Goal: Task Accomplishment & Management: Use online tool/utility

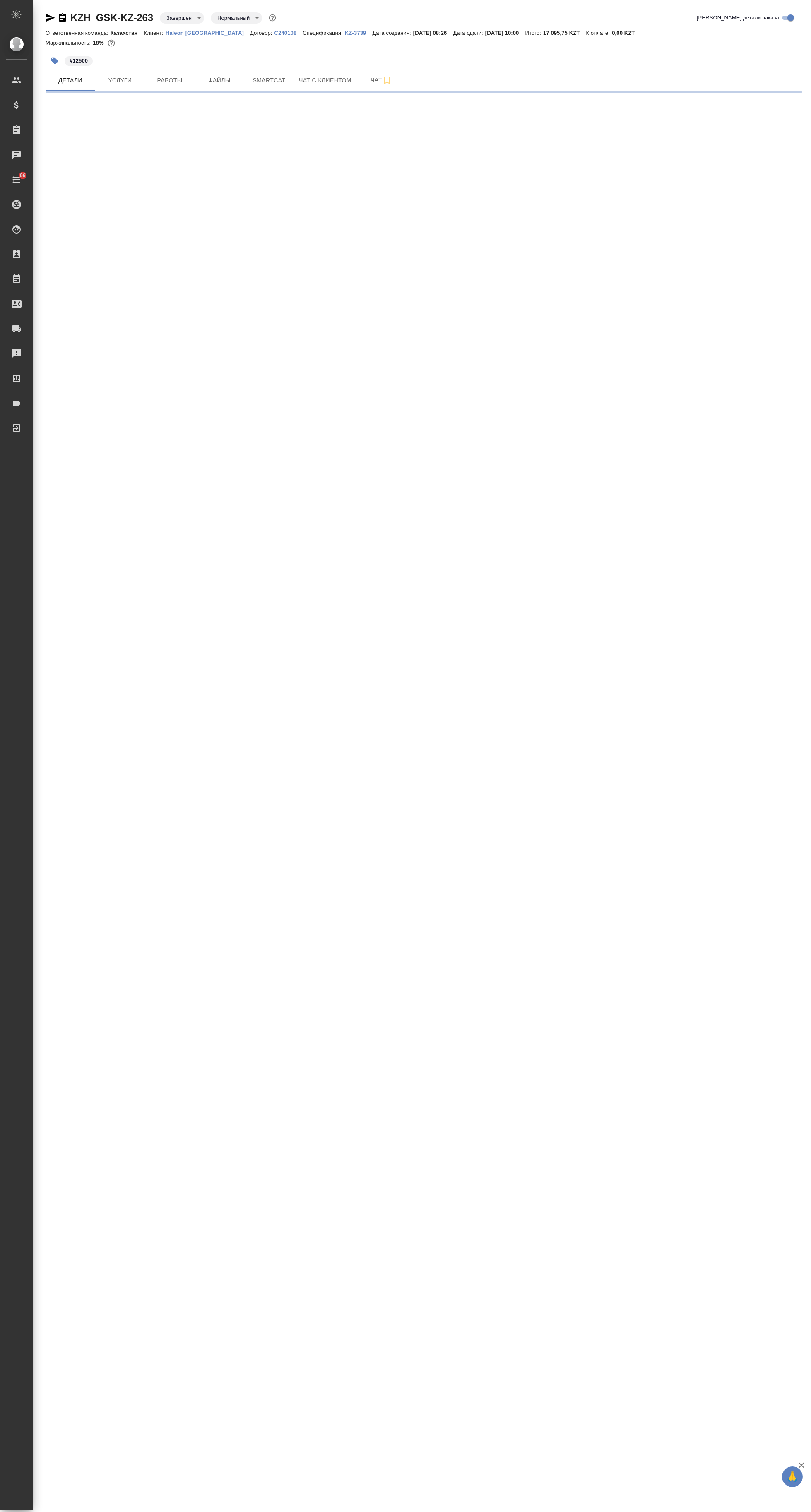
select select "RU"
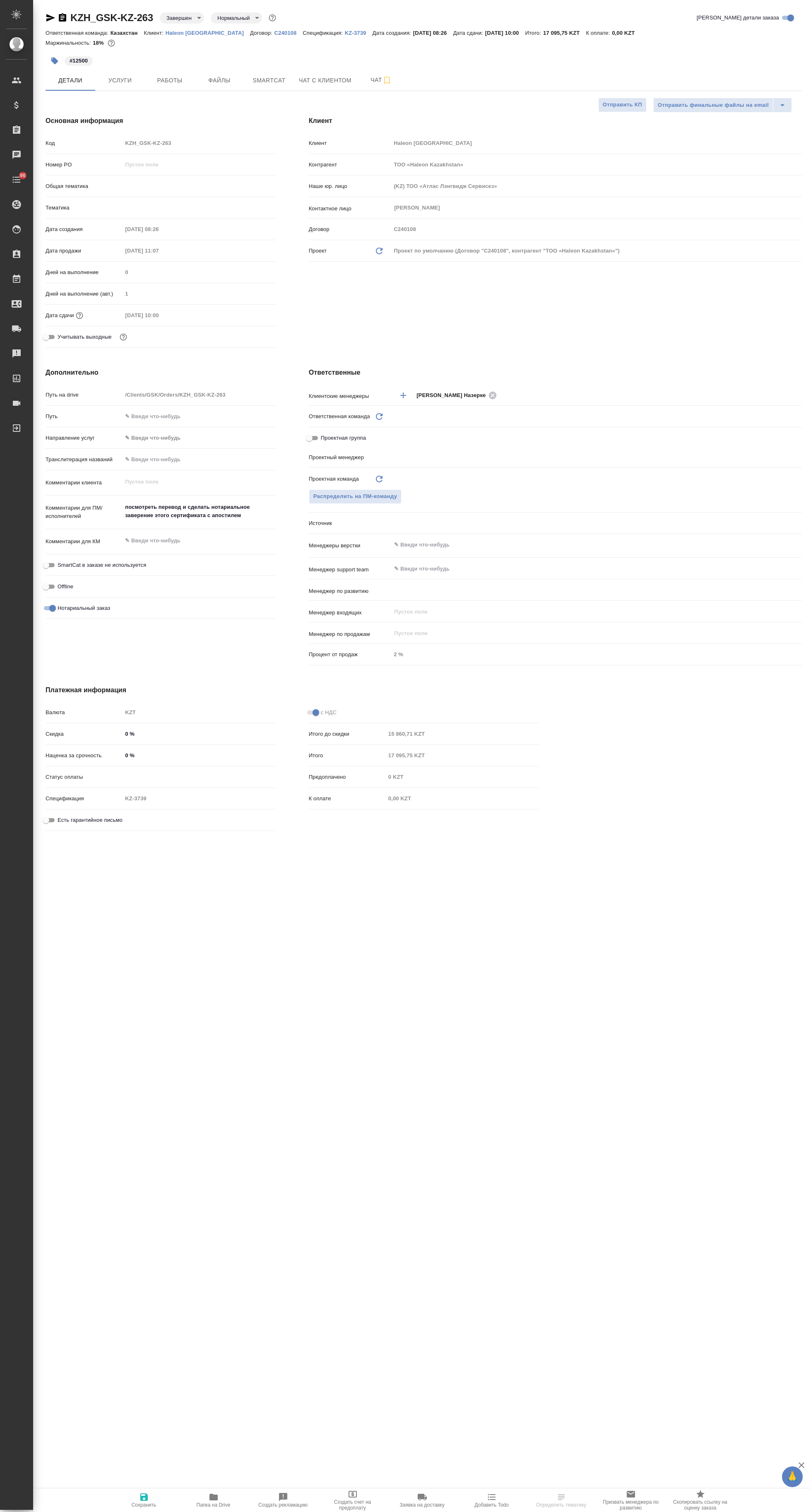
type textarea "x"
type input "[PERSON_NAME] Назерке"
type input "Журавлев [PERSON_NAME]"
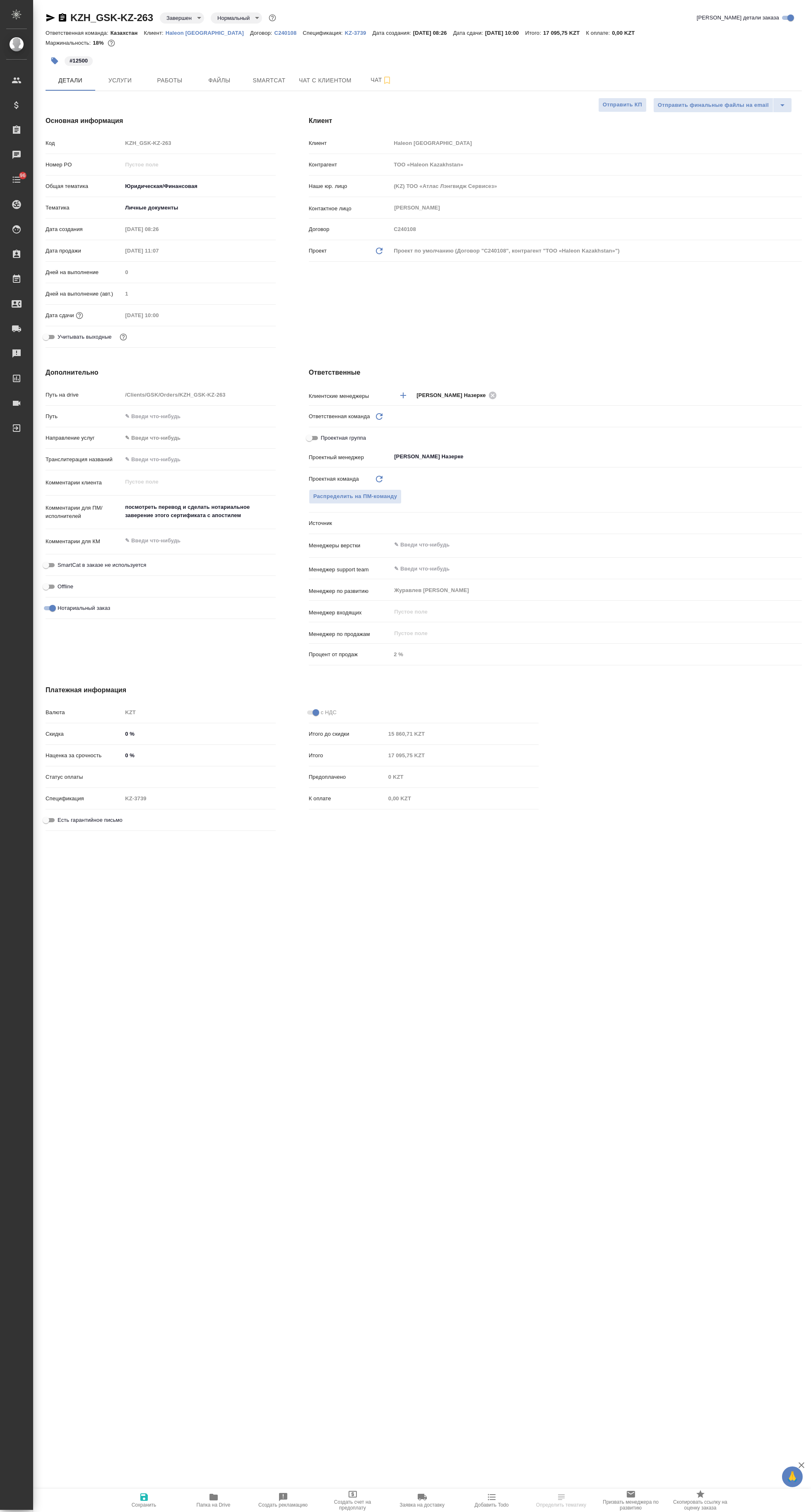
type input "Казахстан"
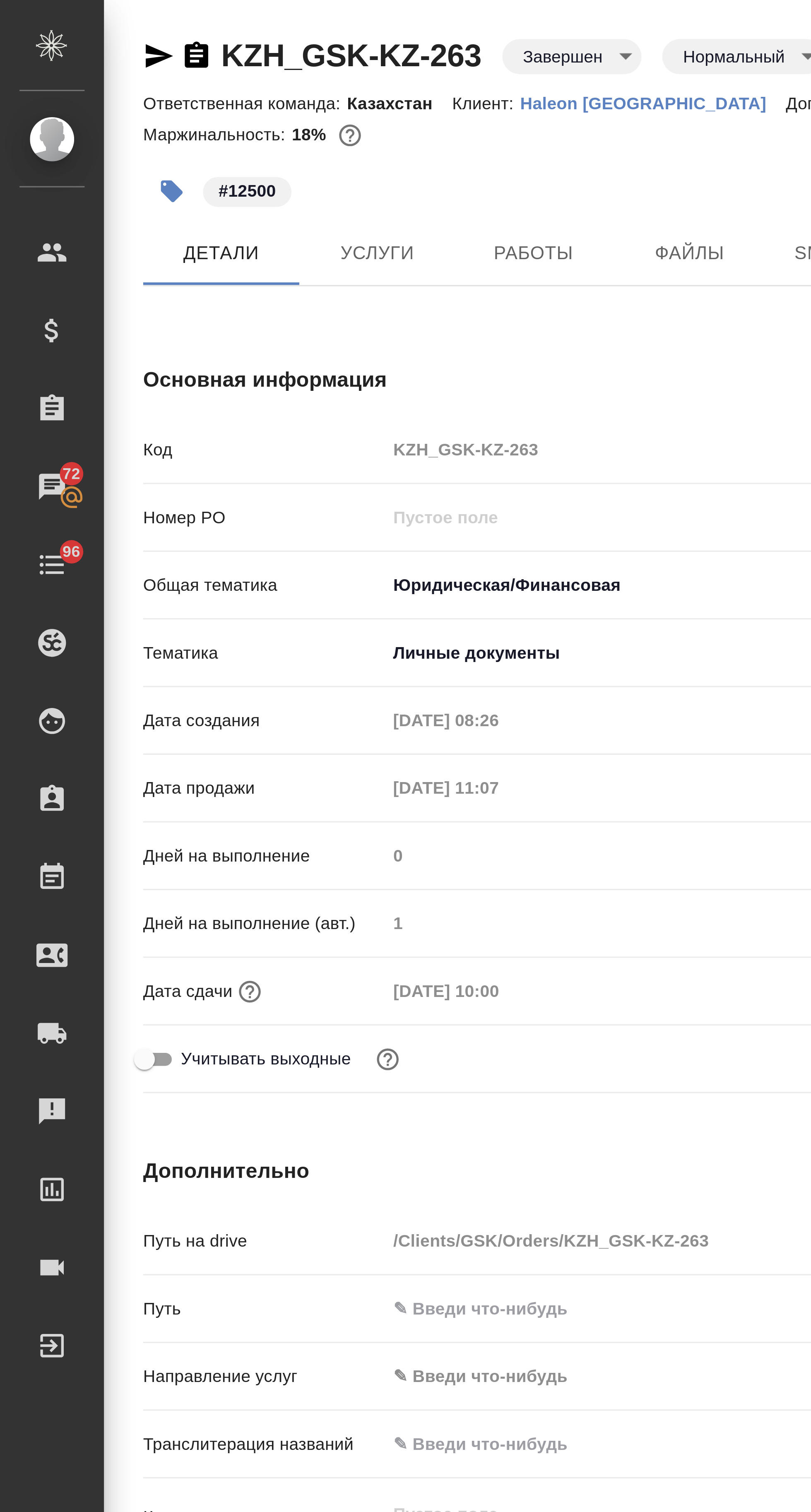
click at [23, 207] on div at bounding box center [23, 204] width 23 height 10
type textarea "x"
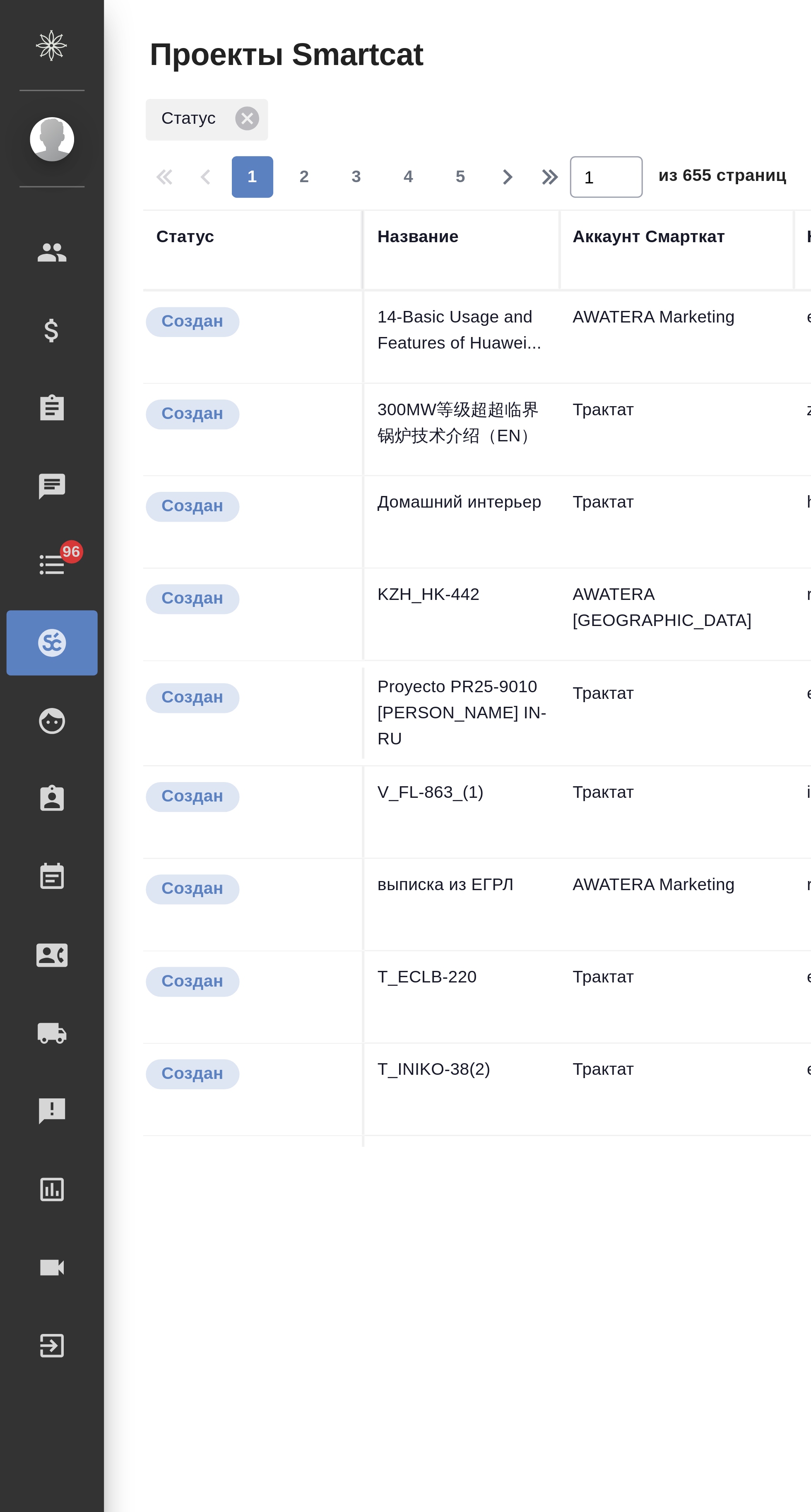
click at [16, 179] on div "Todo" at bounding box center [6, 179] width 21 height 12
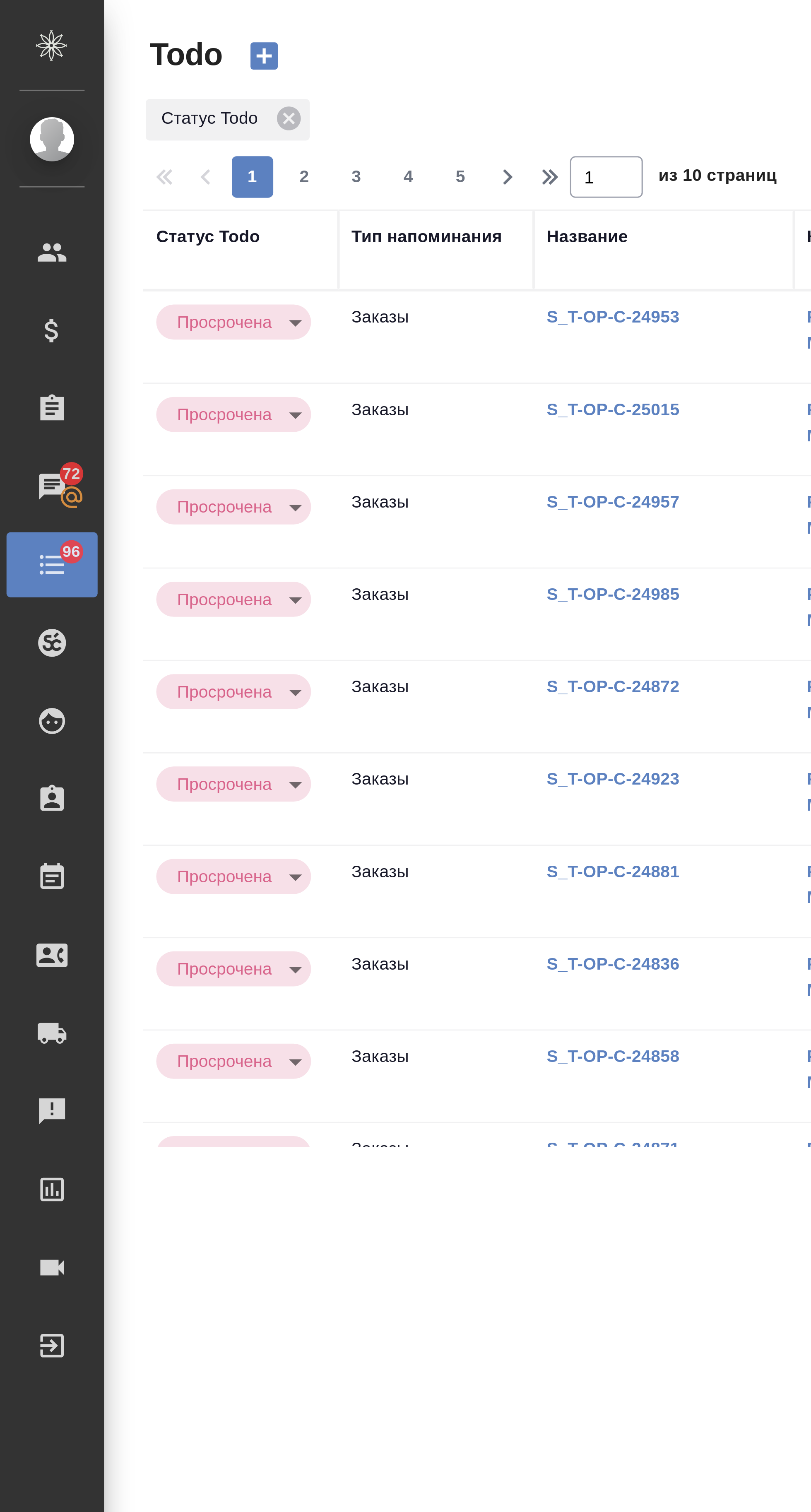
click at [17, 155] on icon at bounding box center [16, 154] width 9 height 9
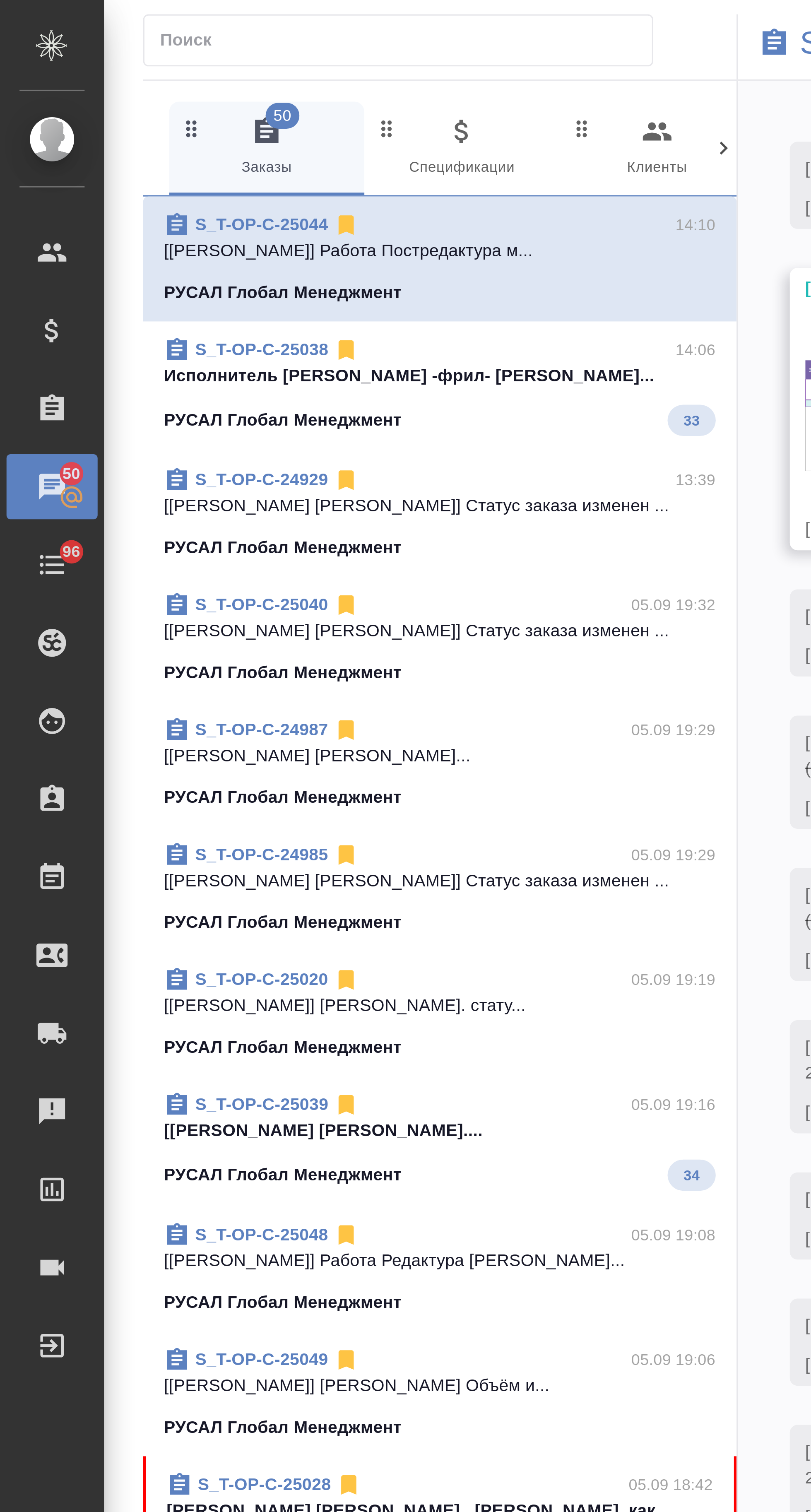
scroll to position [299, 0]
click at [92, 192] on link "S_T-OP-C-25040" at bounding box center [83, 193] width 42 height 6
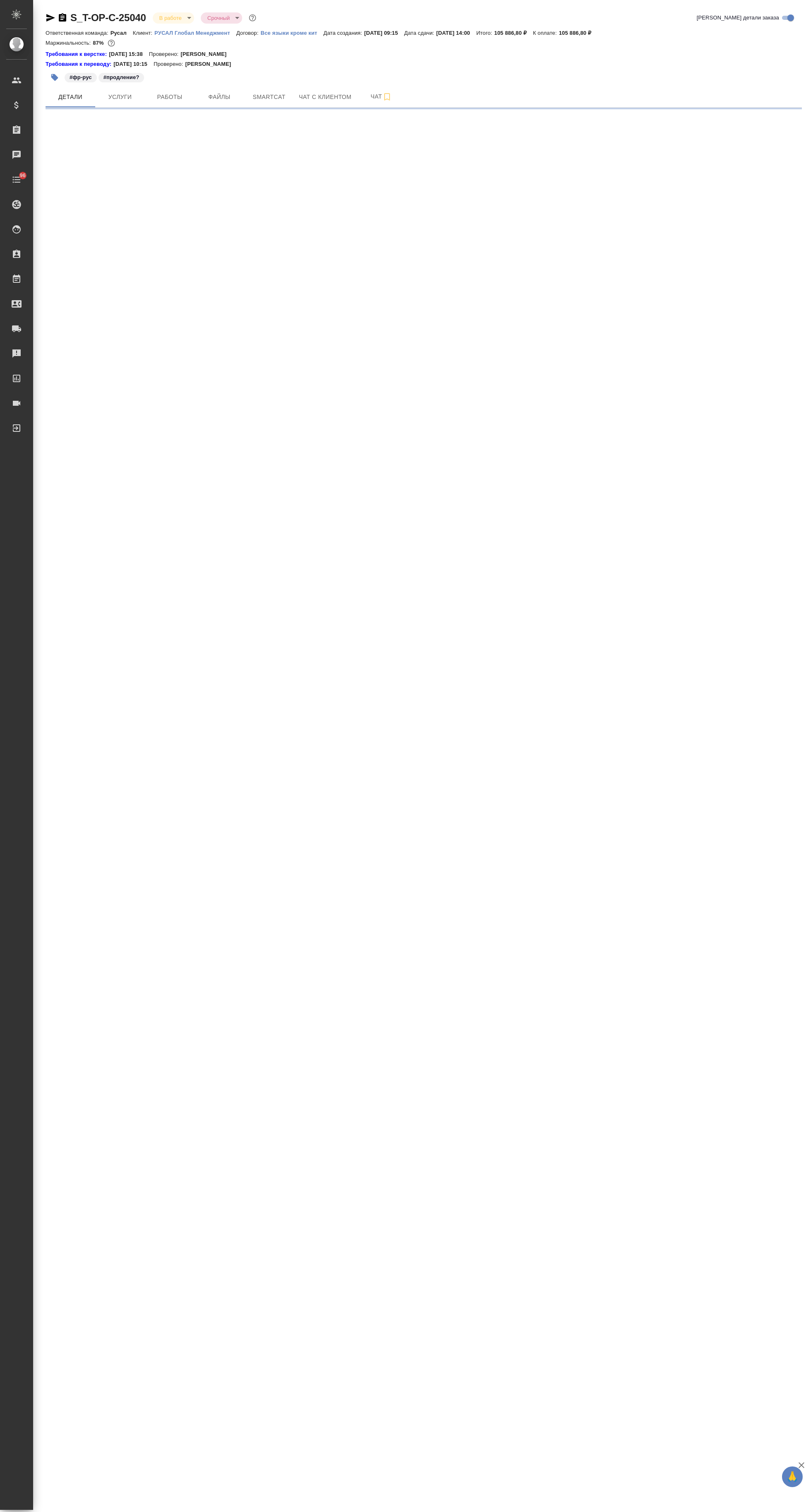
select select "RU"
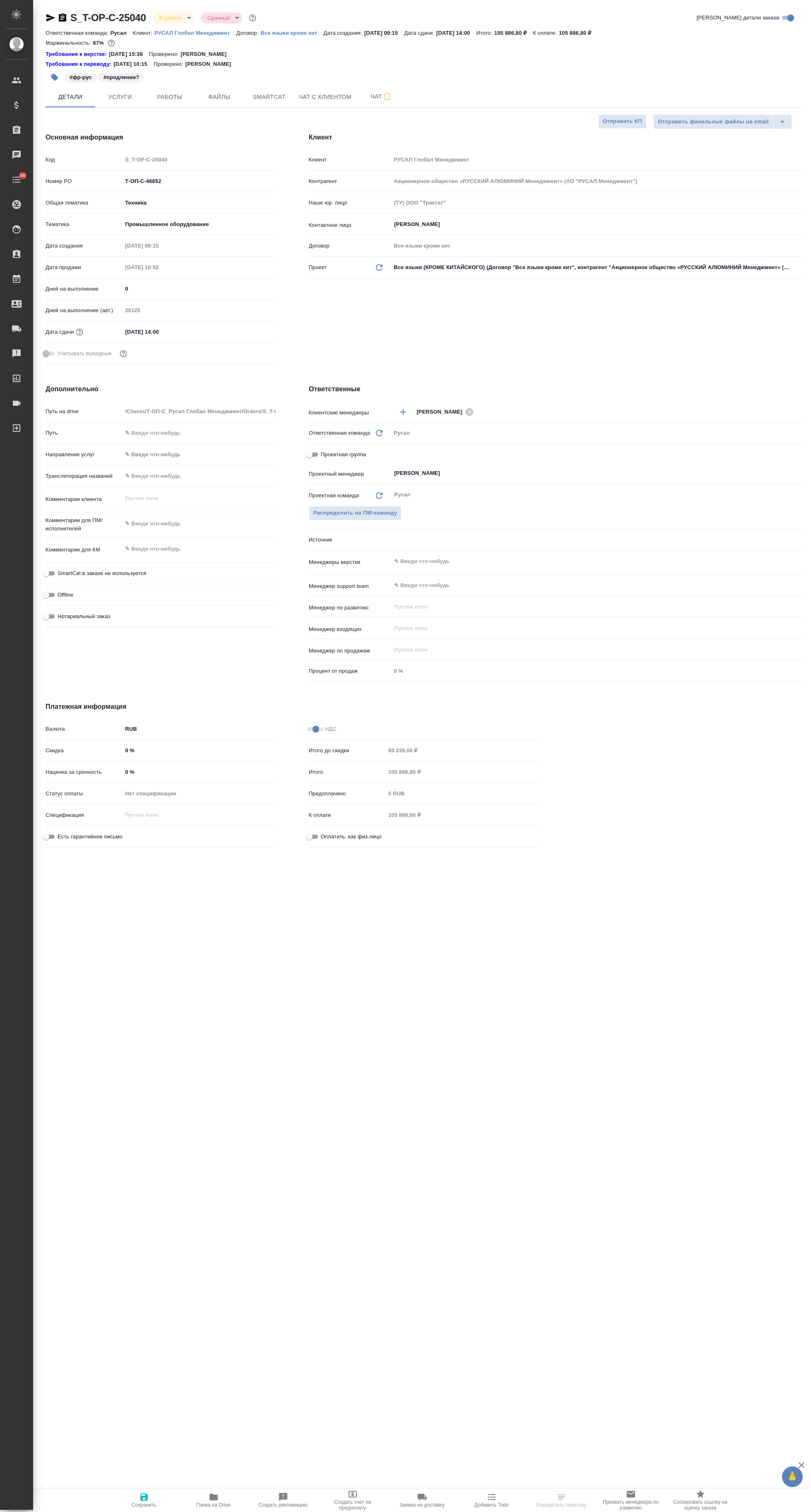
type textarea "x"
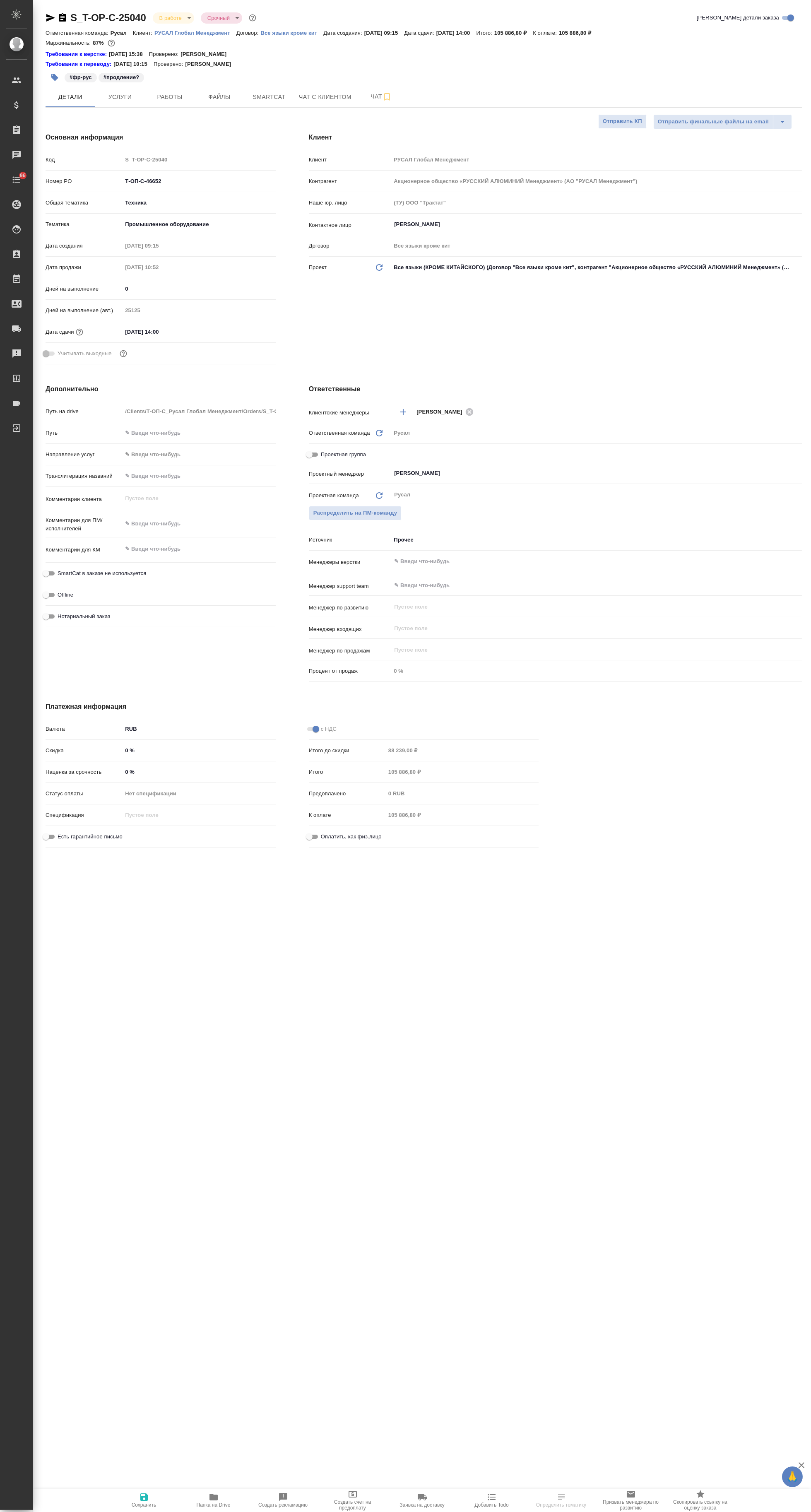
type textarea "x"
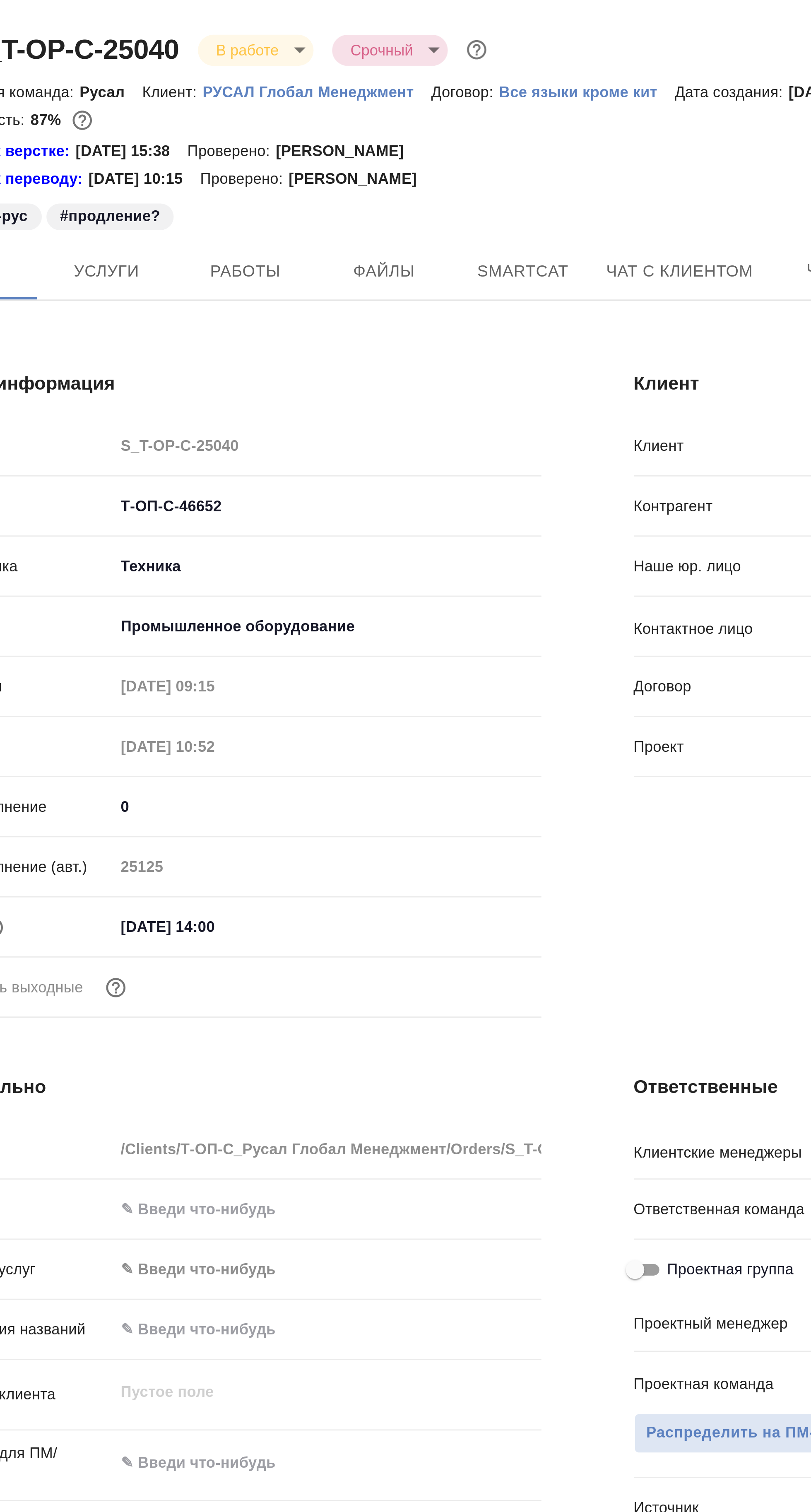
click at [179, 95] on span "Работы" at bounding box center [169, 97] width 40 height 10
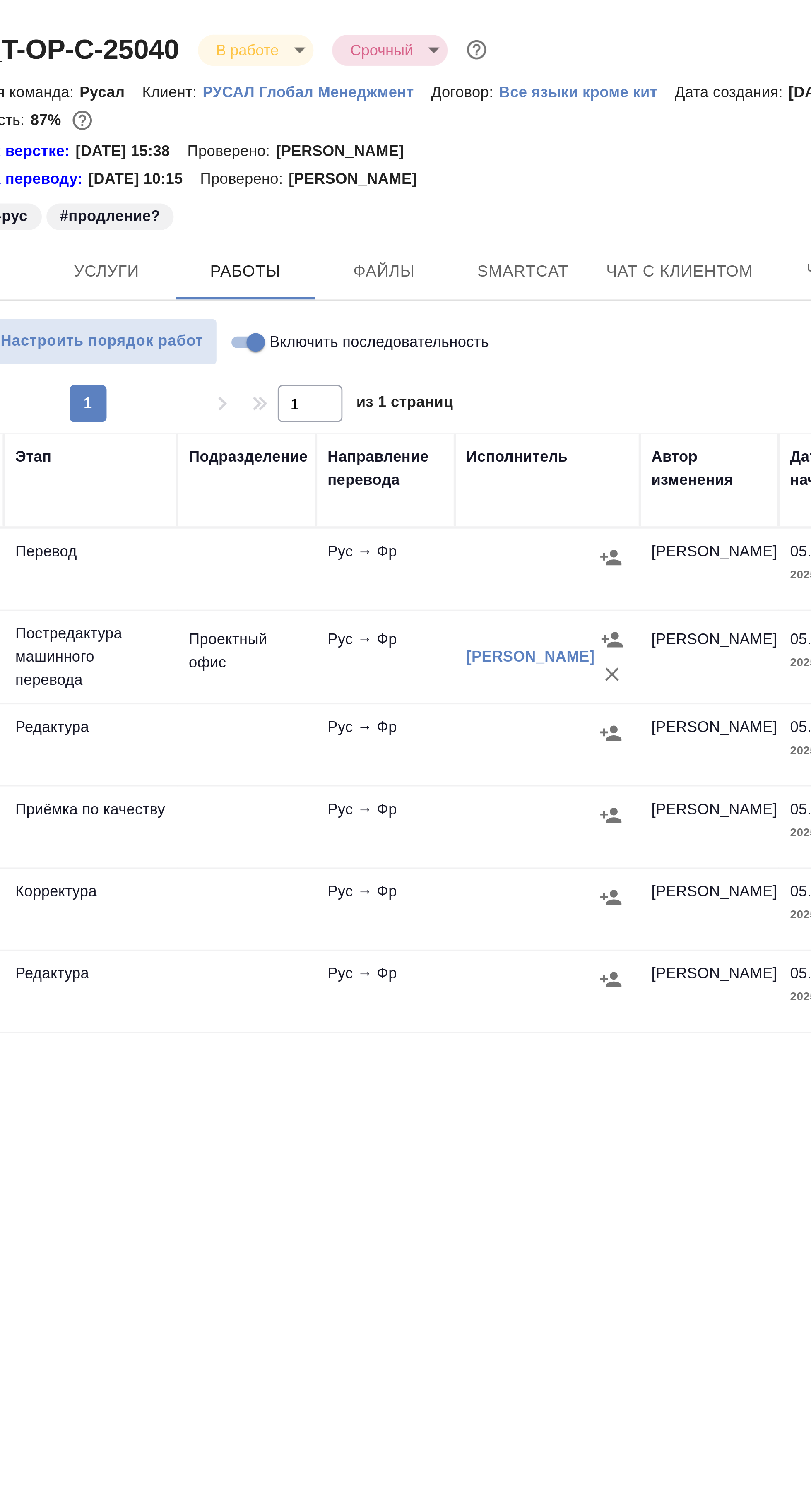
scroll to position [0, 135]
click at [277, 100] on span "Smartcat" at bounding box center [269, 97] width 40 height 10
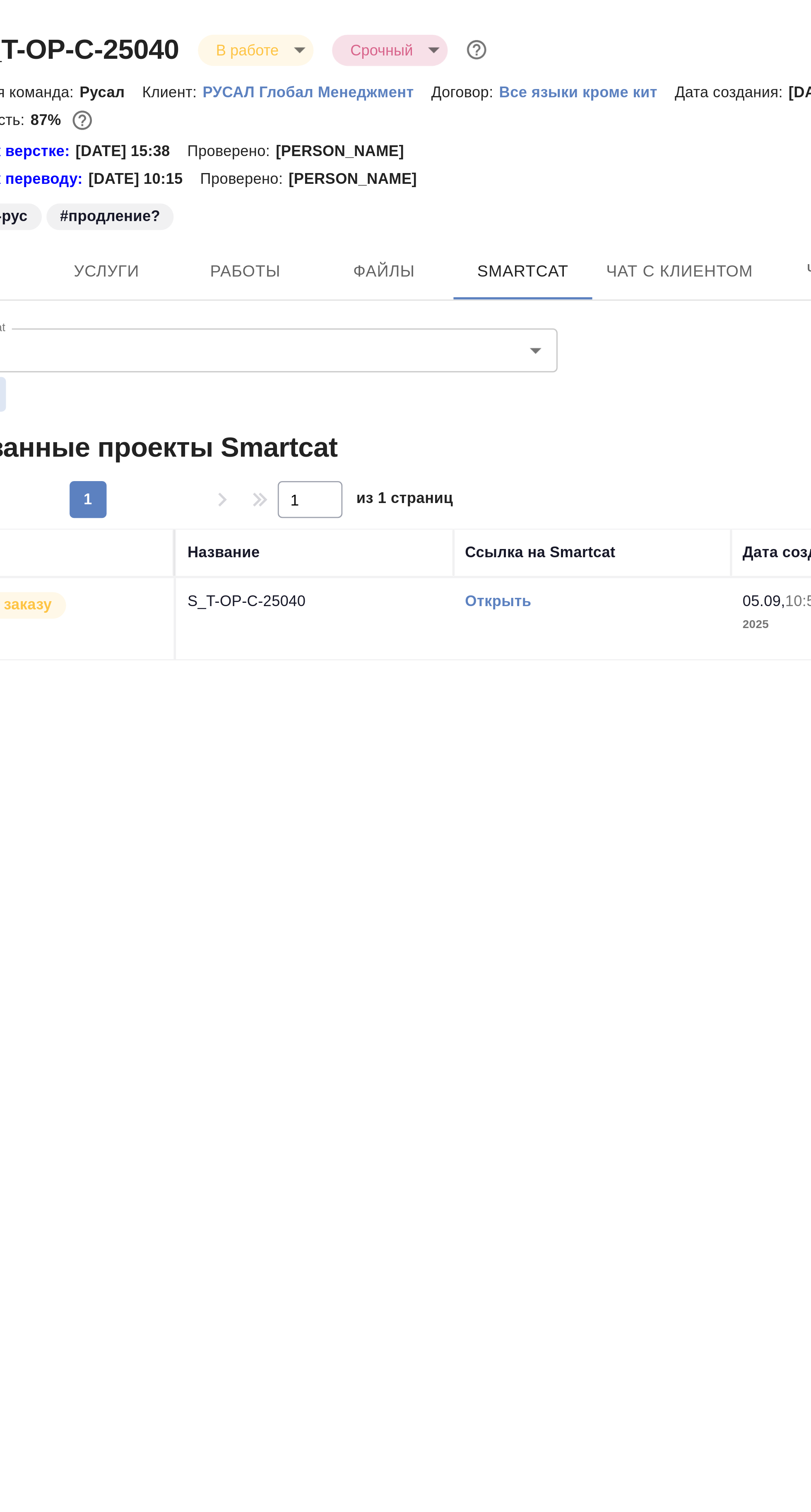
click at [267, 217] on link "Открыть" at bounding box center [260, 215] width 23 height 6
